Goal: Task Accomplishment & Management: Use online tool/utility

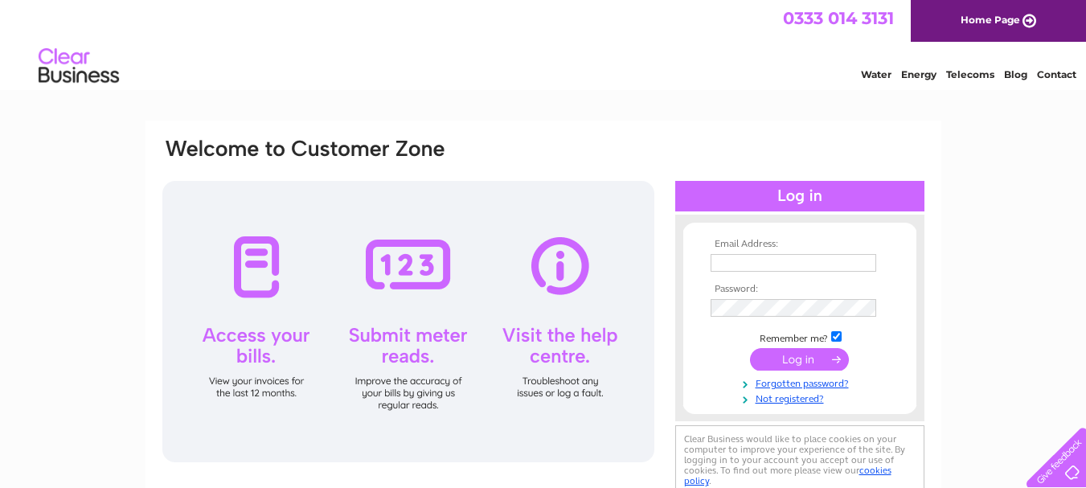
type input "info@selfcateringaccommodationorkney.com"
click at [812, 361] on input "submit" at bounding box center [799, 359] width 99 height 23
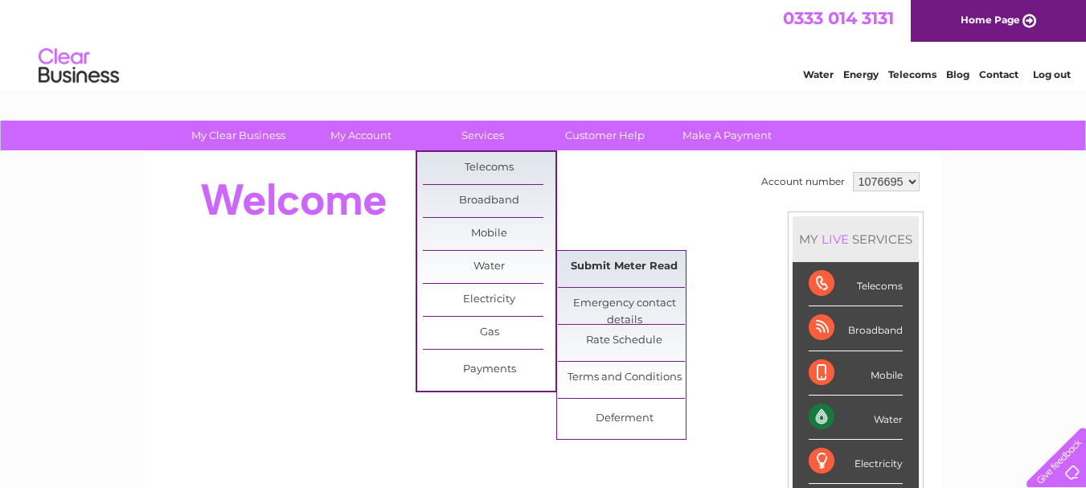
click at [608, 267] on link "Submit Meter Read" at bounding box center [624, 267] width 133 height 32
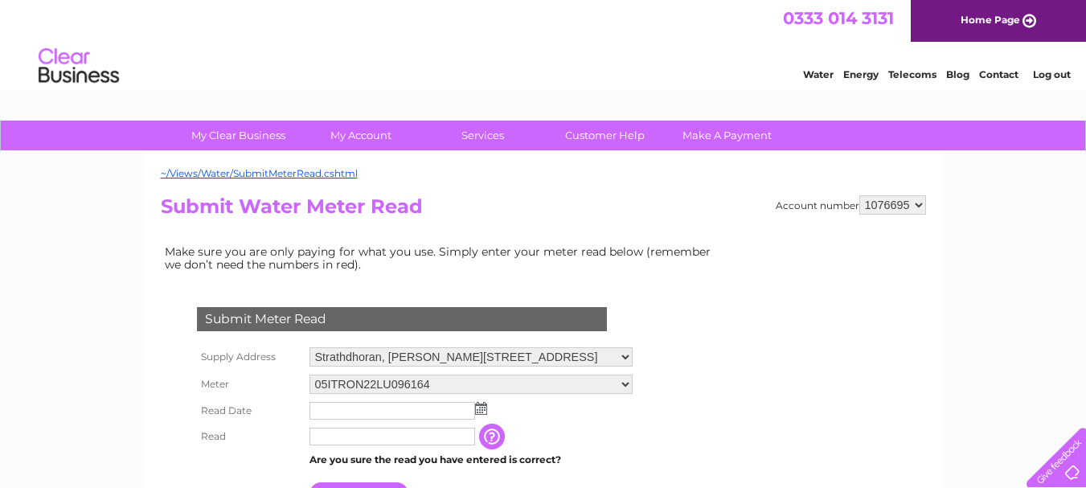
click at [480, 407] on img at bounding box center [481, 408] width 12 height 13
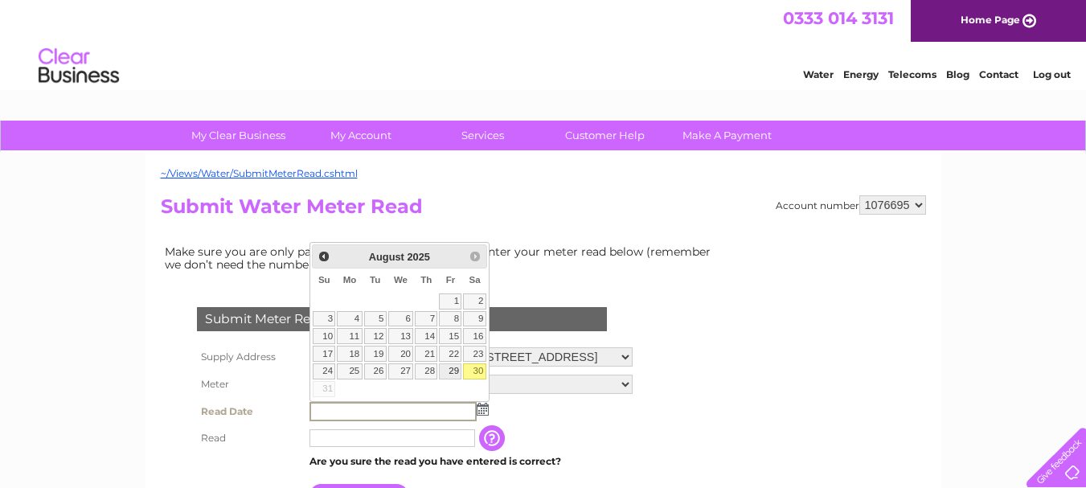
click at [457, 372] on link "29" at bounding box center [450, 371] width 23 height 16
type input "2025/08/29"
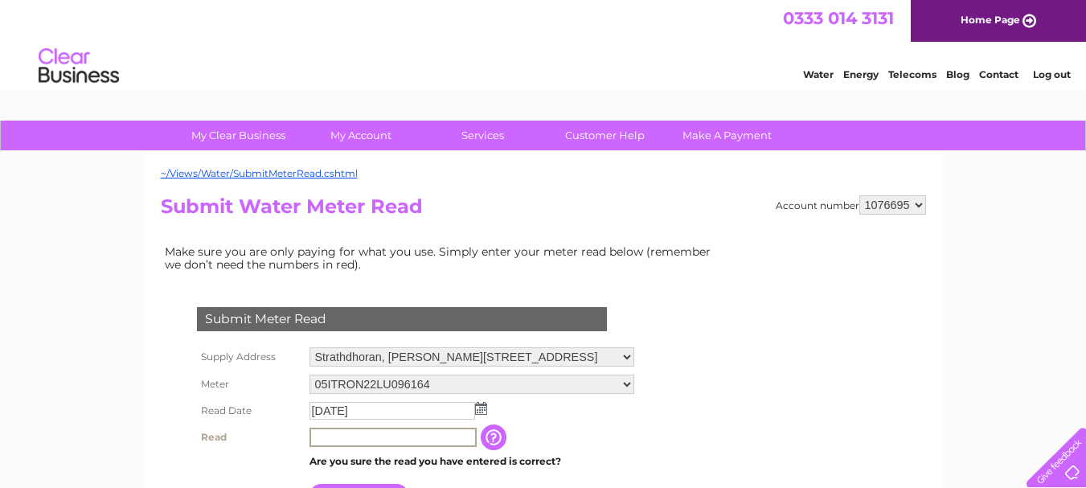
click at [395, 433] on input "text" at bounding box center [392, 437] width 167 height 19
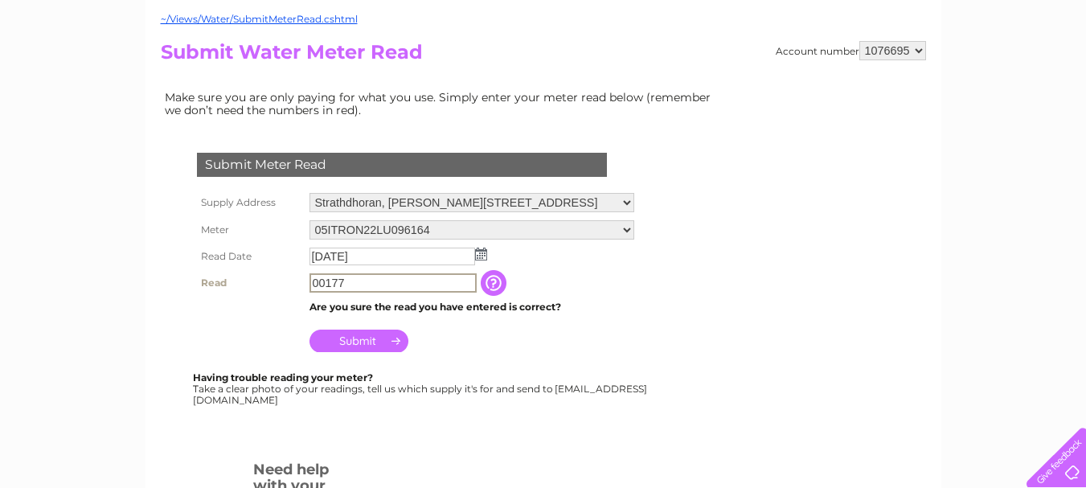
scroll to position [223, 0]
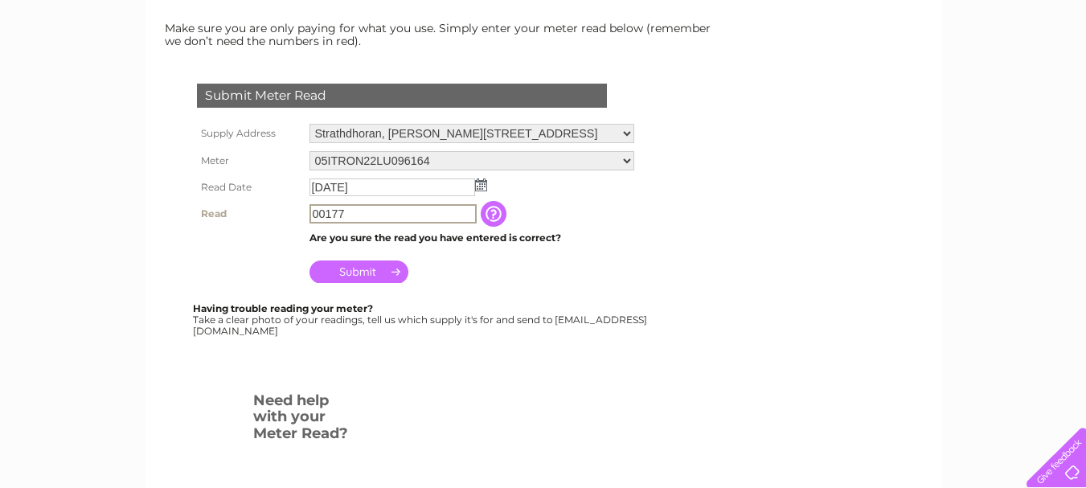
type input "00177"
click at [353, 267] on input "Submit" at bounding box center [358, 271] width 99 height 23
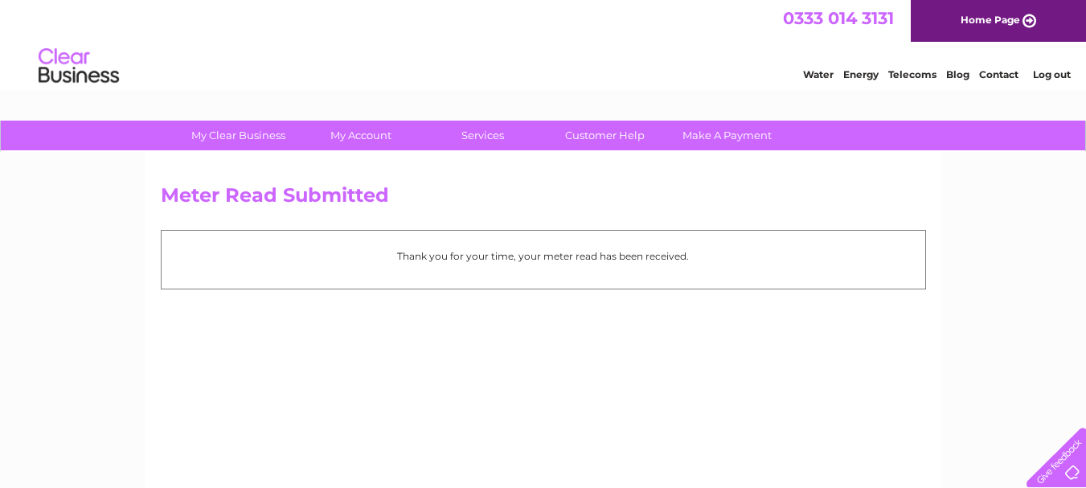
click at [1042, 80] on link "Log out" at bounding box center [1052, 74] width 38 height 12
